Goal: Check status

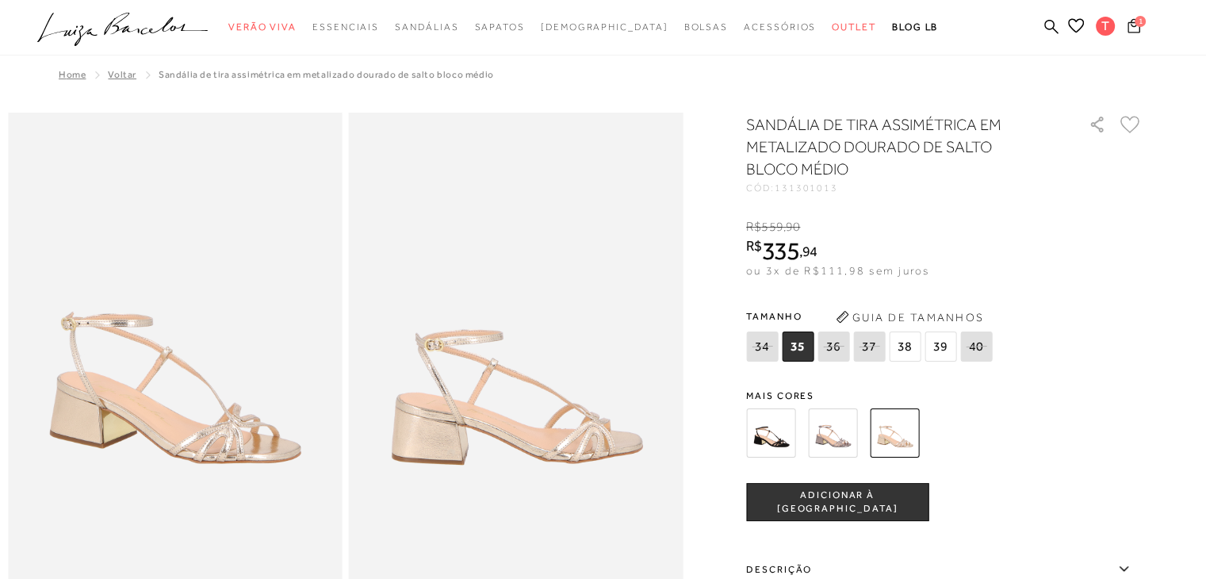
drag, startPoint x: 0, startPoint y: 0, endPoint x: 1132, endPoint y: 30, distance: 1132.3
click at [1132, 30] on icon at bounding box center [1134, 25] width 13 height 15
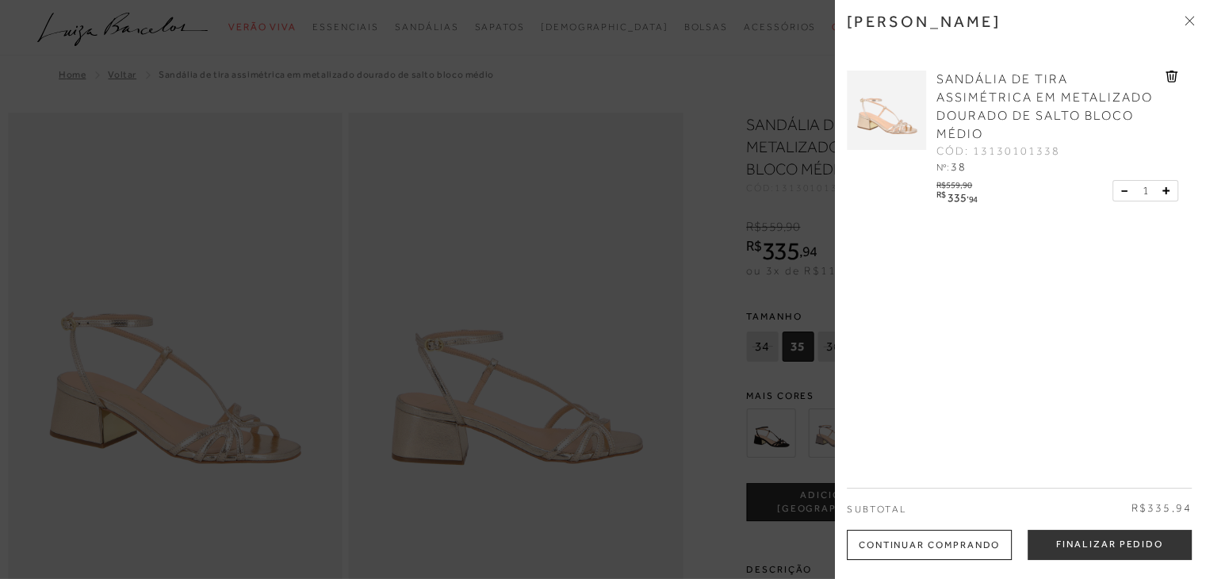
click at [746, 24] on div at bounding box center [603, 289] width 1206 height 579
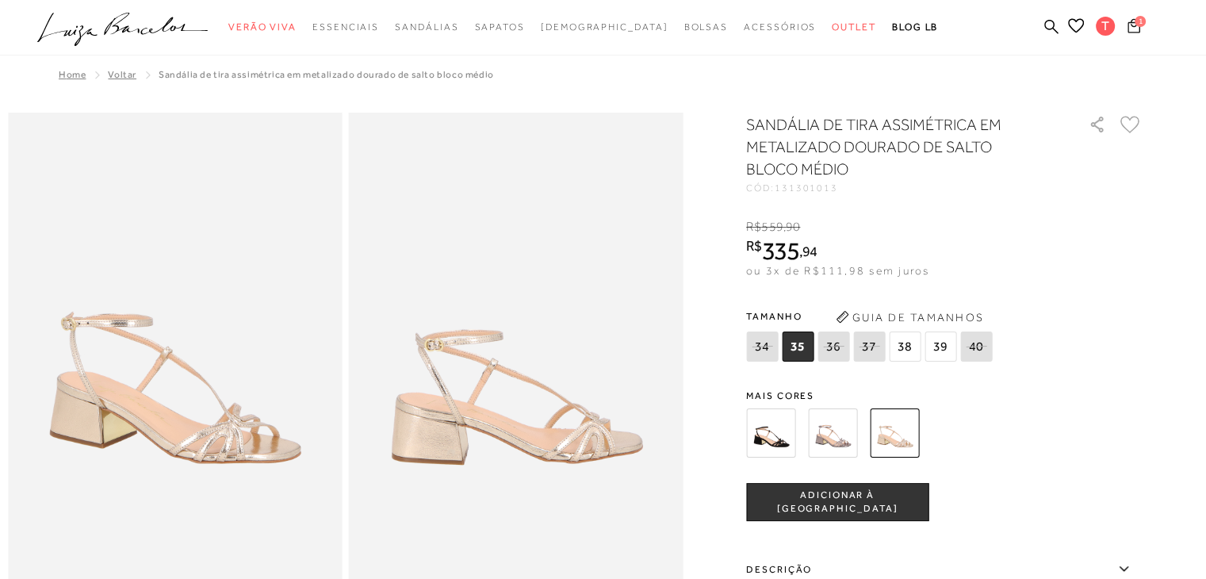
click at [1135, 33] on icon at bounding box center [1134, 25] width 13 height 14
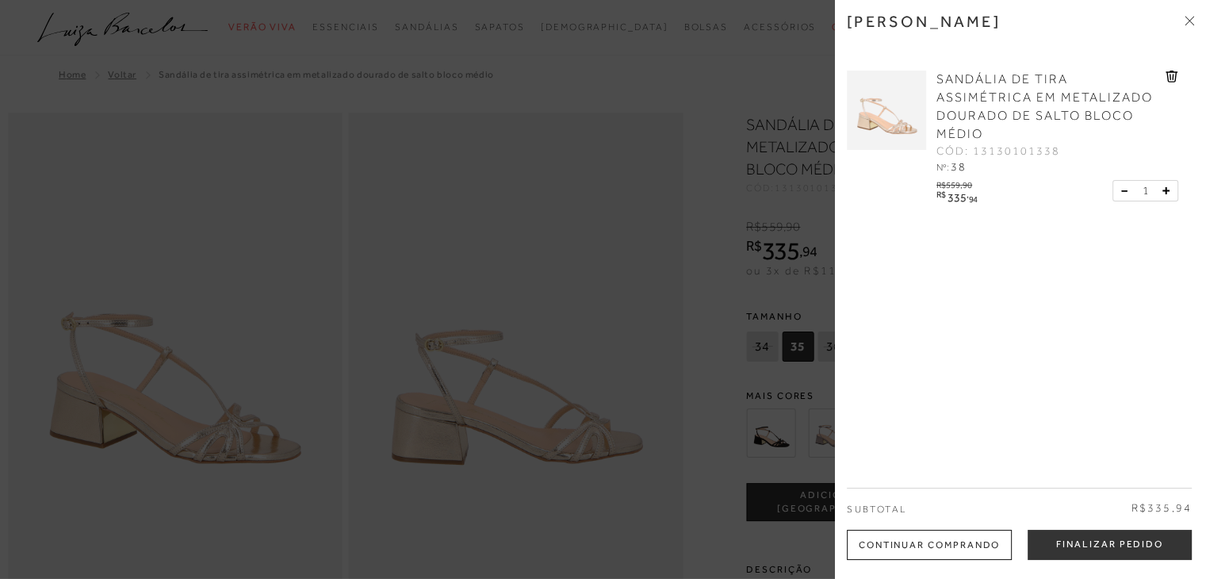
click at [708, 51] on div at bounding box center [603, 289] width 1206 height 579
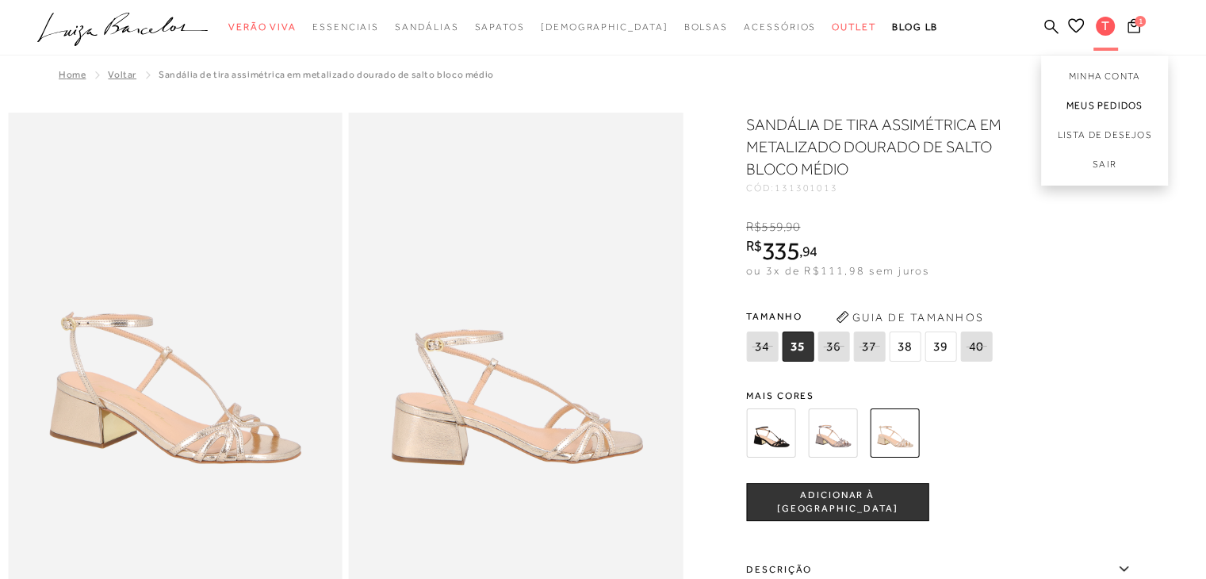
click at [1107, 106] on link "Meus Pedidos" at bounding box center [1104, 105] width 127 height 29
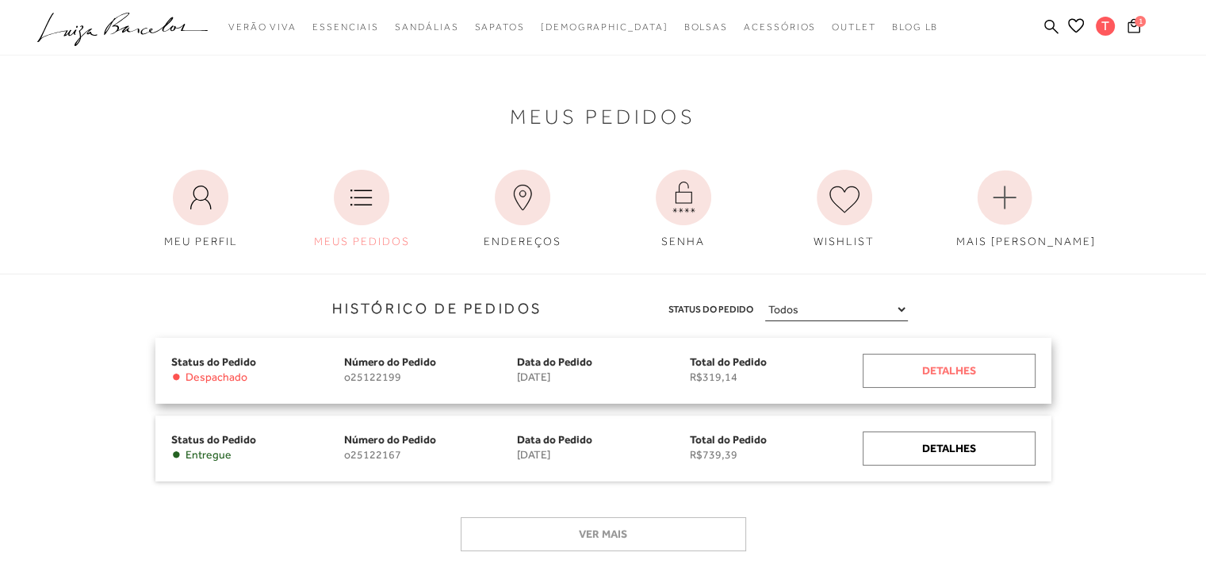
click at [914, 371] on div "Detalhes" at bounding box center [949, 371] width 173 height 34
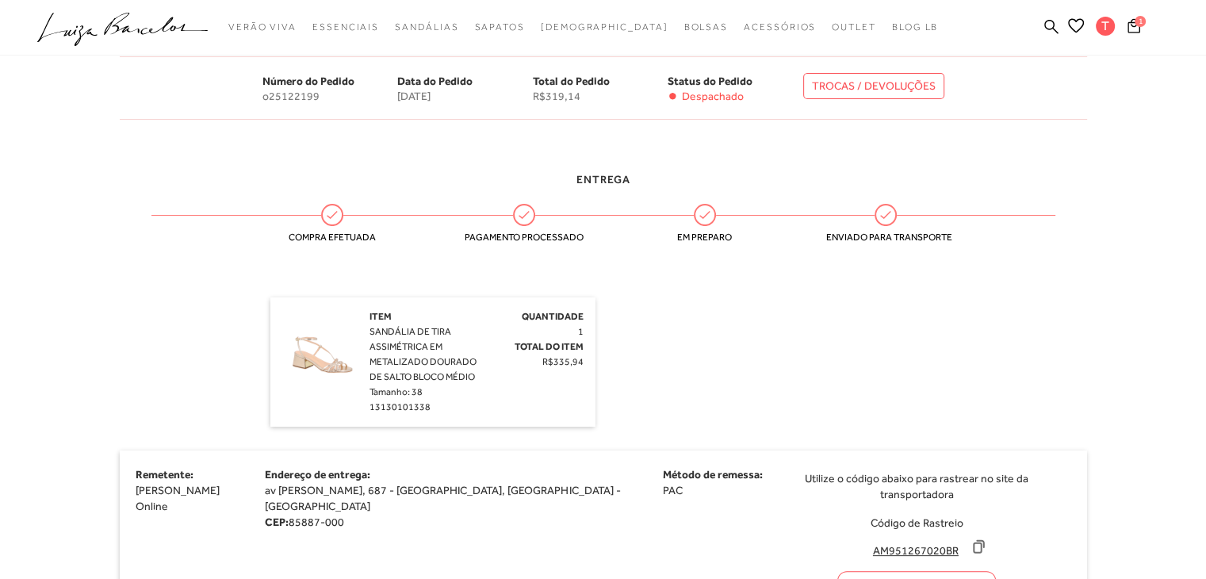
scroll to position [280, 0]
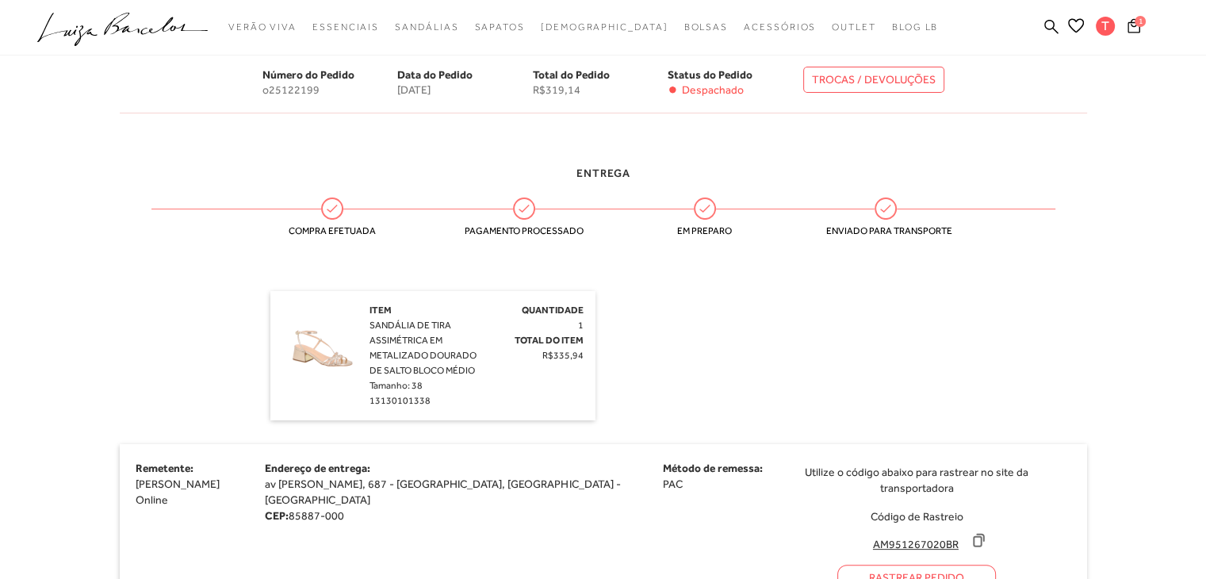
click at [838, 569] on div "Rastrear Pedido" at bounding box center [917, 577] width 159 height 25
click at [974, 535] on icon at bounding box center [979, 541] width 10 height 12
